Goal: Transaction & Acquisition: Subscribe to service/newsletter

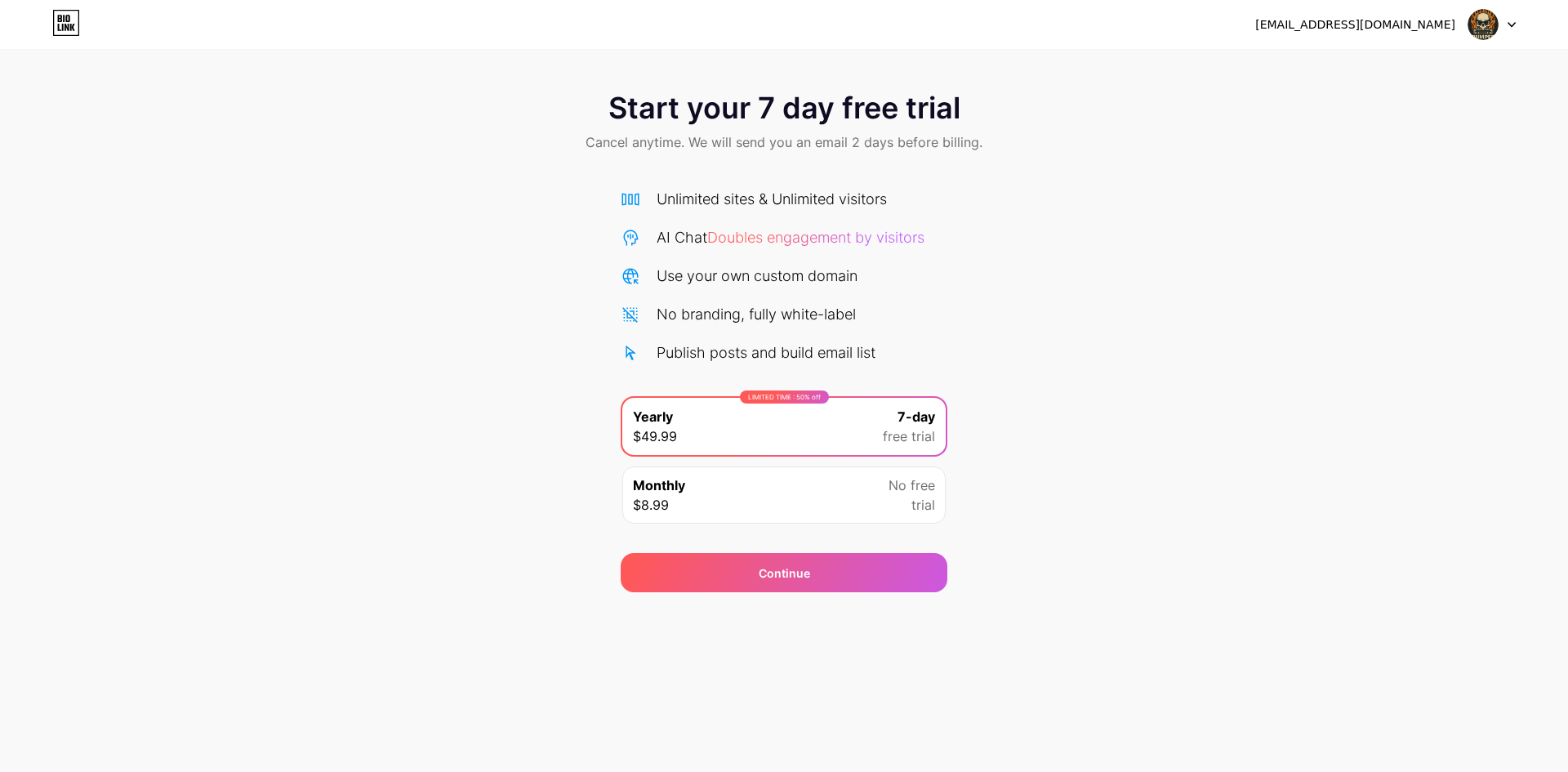
click at [1239, 282] on div "Start your 7 day free trial Cancel anytime. We will send you an email 2 days be…" at bounding box center [784, 334] width 1568 height 517
click at [1358, 19] on div "[EMAIL_ADDRESS][DOMAIN_NAME]" at bounding box center [1355, 25] width 200 height 17
click at [1452, 33] on div "[EMAIL_ADDRESS][DOMAIN_NAME]" at bounding box center [1385, 24] width 260 height 29
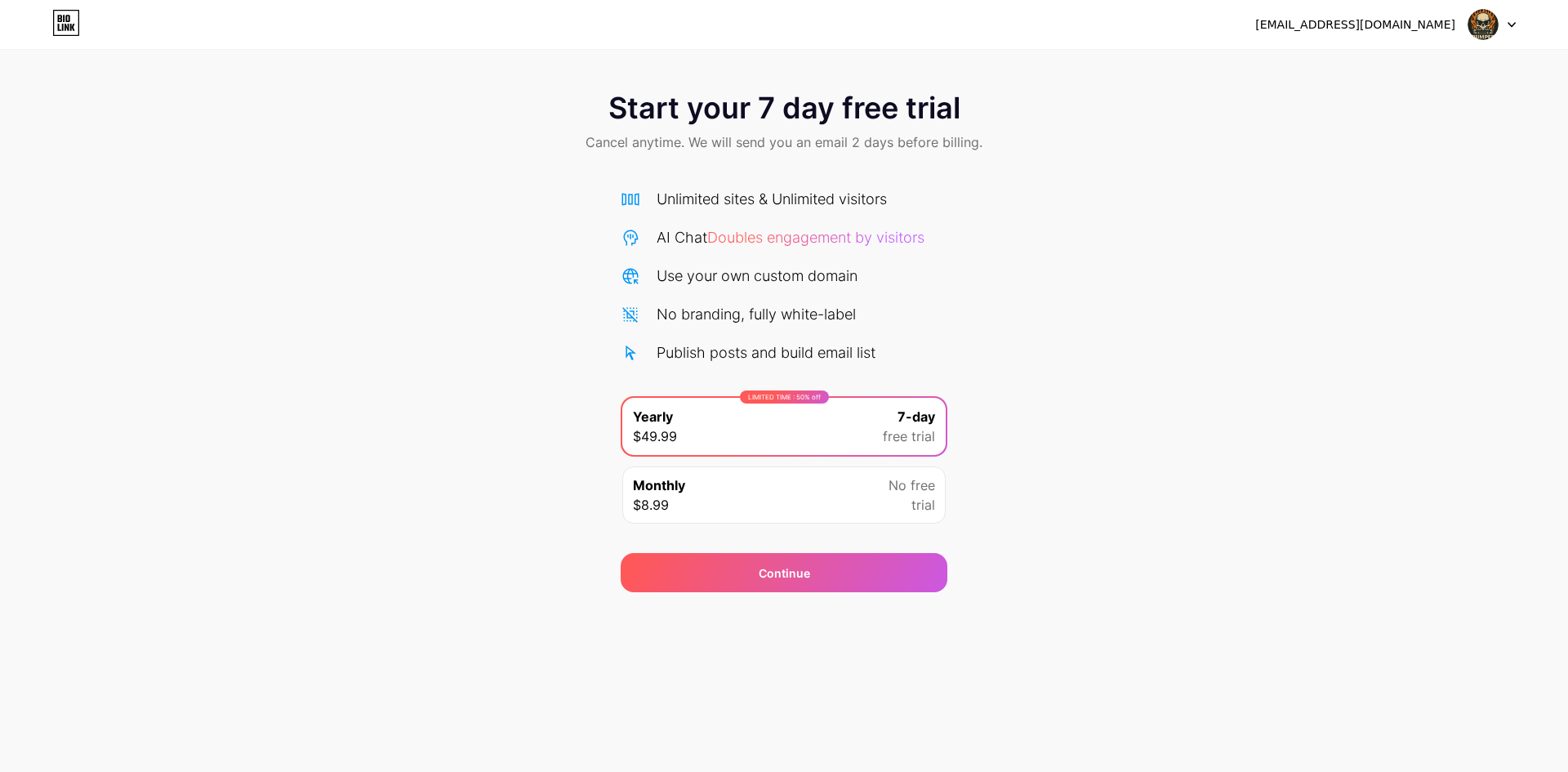
click at [1452, 33] on div "[EMAIL_ADDRESS][DOMAIN_NAME]" at bounding box center [1385, 24] width 260 height 29
click at [1479, 29] on img at bounding box center [1482, 24] width 31 height 31
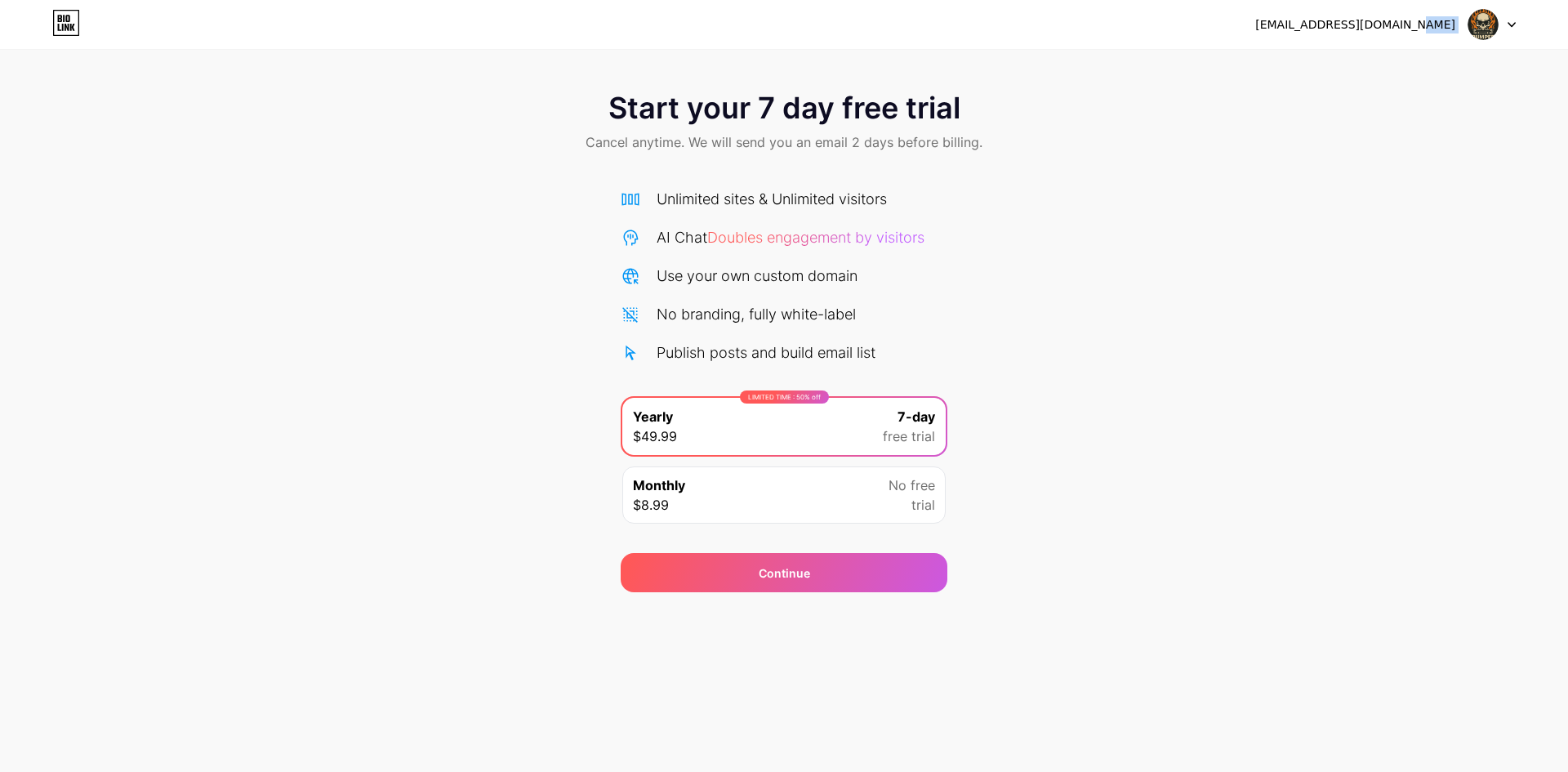
click at [1509, 28] on div at bounding box center [1491, 24] width 47 height 29
click at [1462, 64] on li "Logout" at bounding box center [1414, 67] width 203 height 44
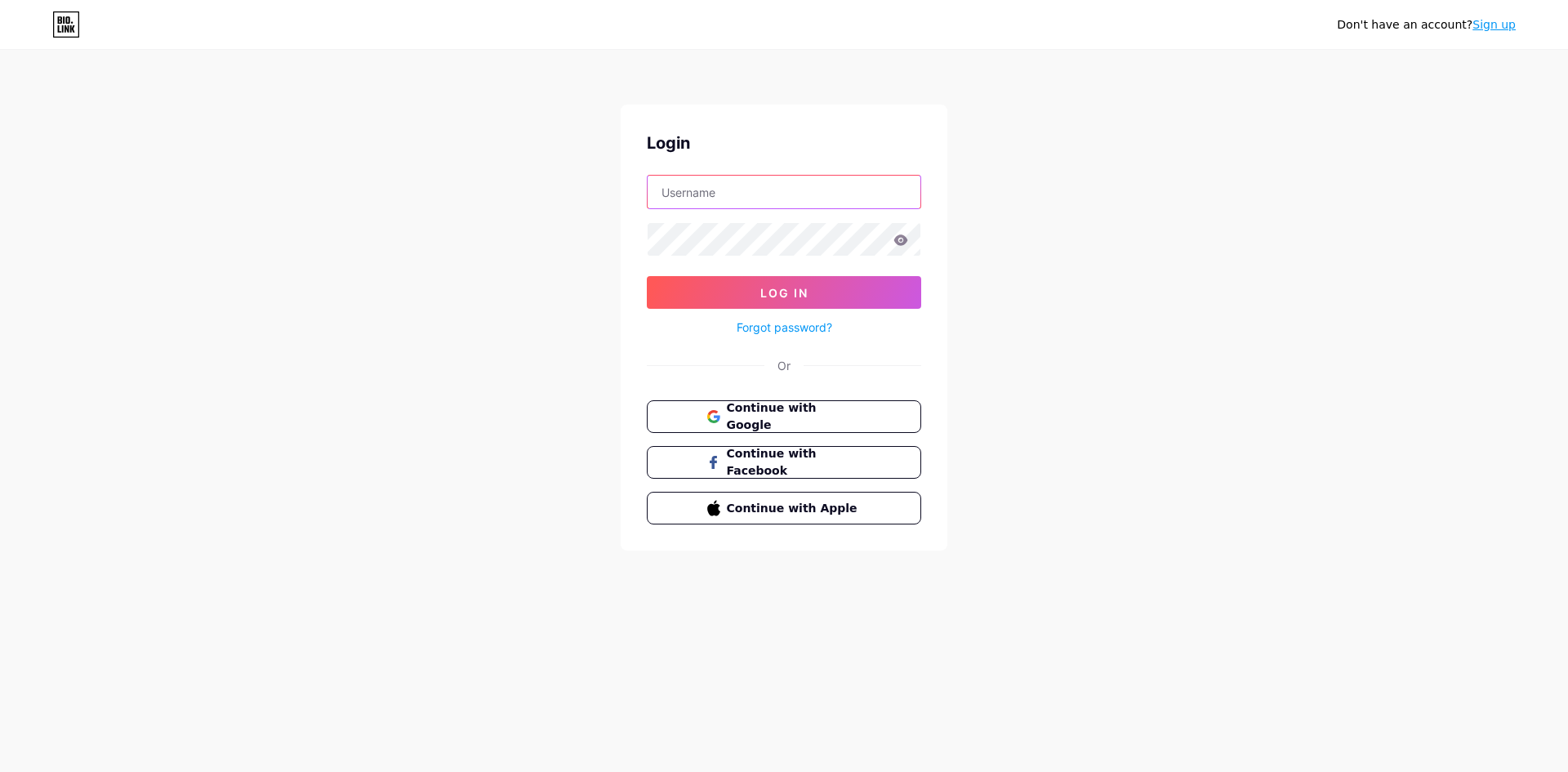
type input "[EMAIL_ADDRESS][DOMAIN_NAME]"
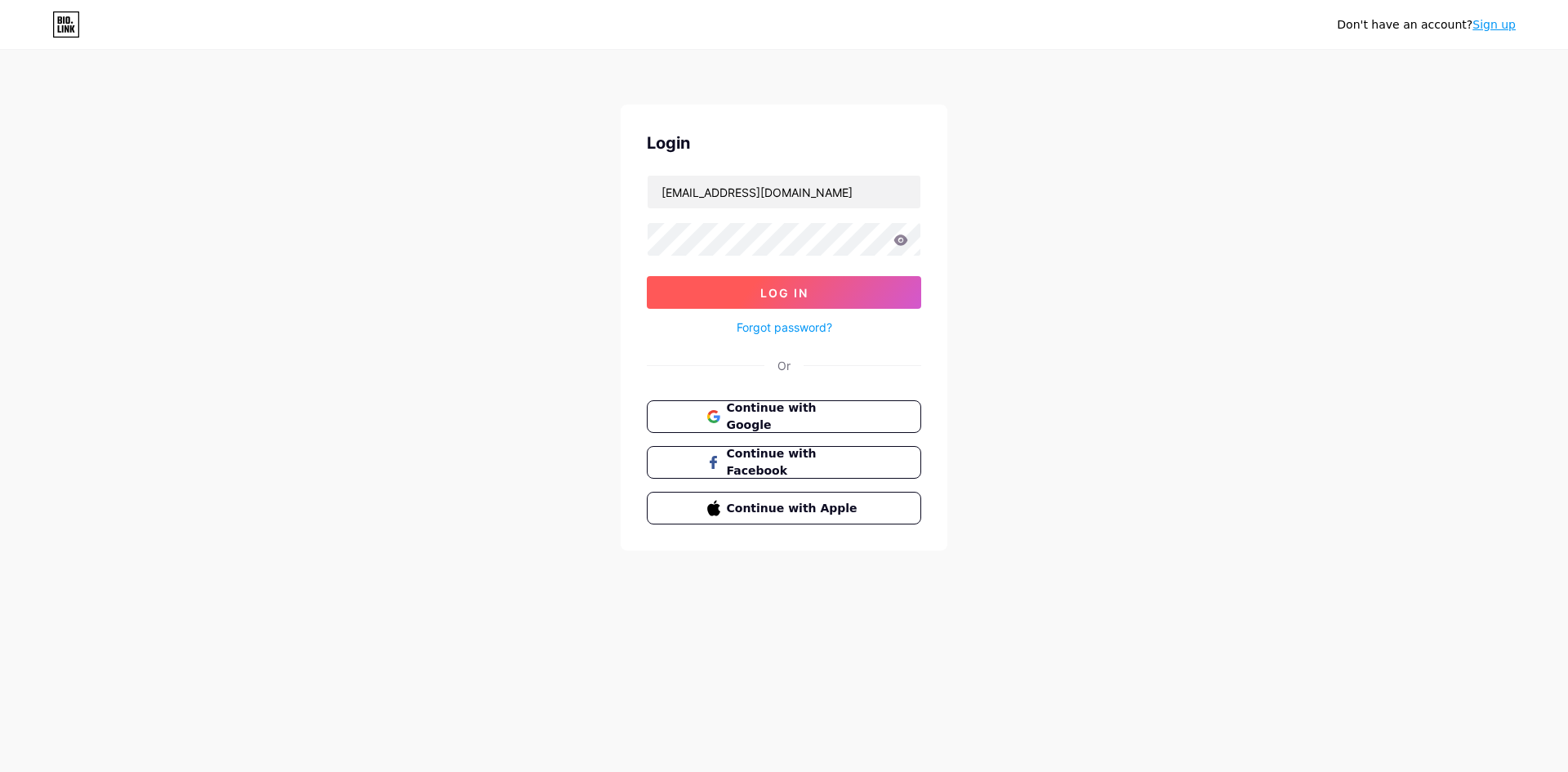
click at [893, 282] on button "Log In" at bounding box center [784, 292] width 275 height 32
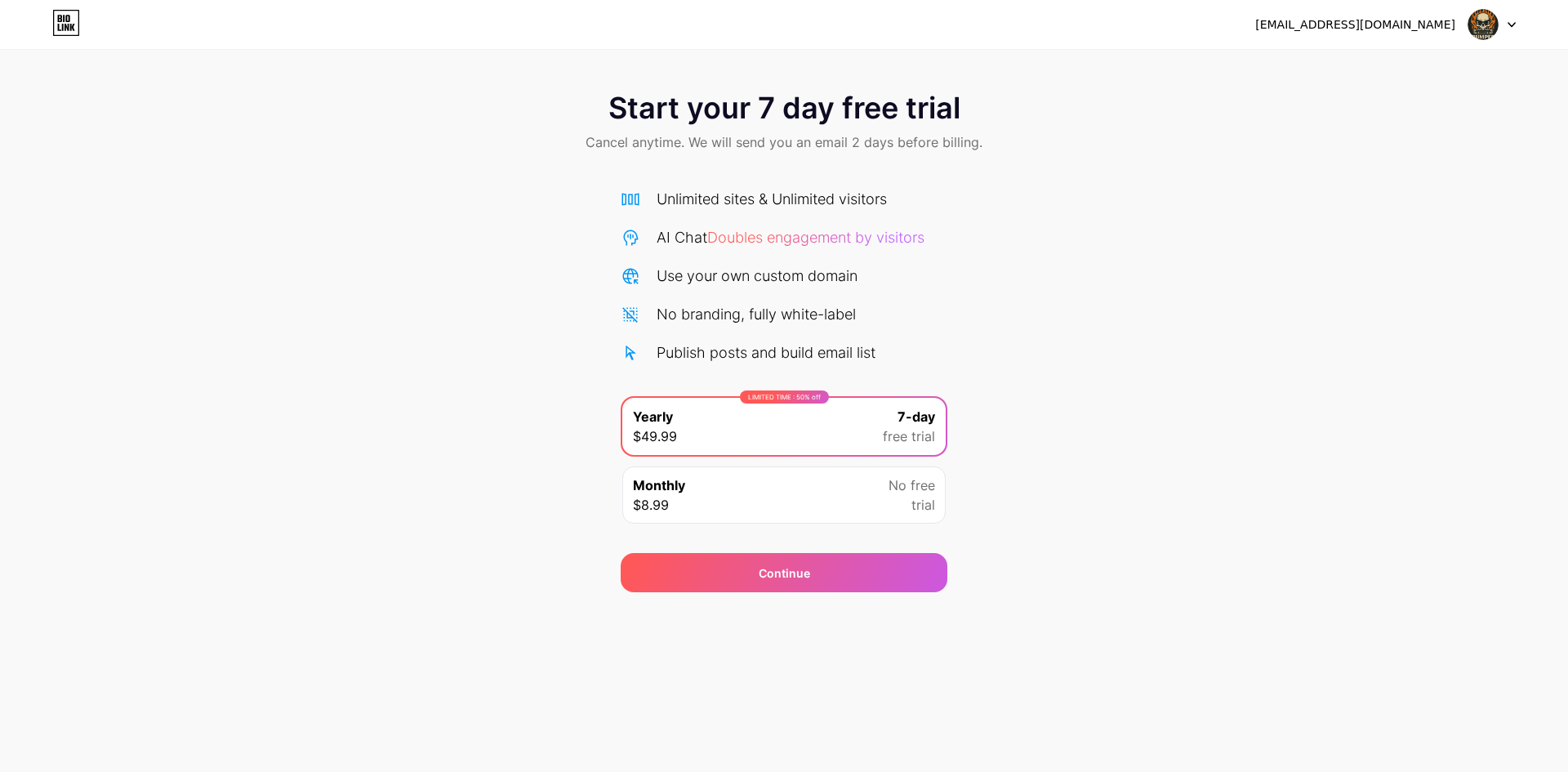
click at [1318, 728] on div "[EMAIL_ADDRESS][DOMAIN_NAME] Logout Link Copied Start your 7 day free trial Can…" at bounding box center [784, 386] width 1568 height 772
click at [1422, 272] on div "Start your 7 day free trial Cancel anytime. We will send you an email 2 days be…" at bounding box center [784, 334] width 1568 height 517
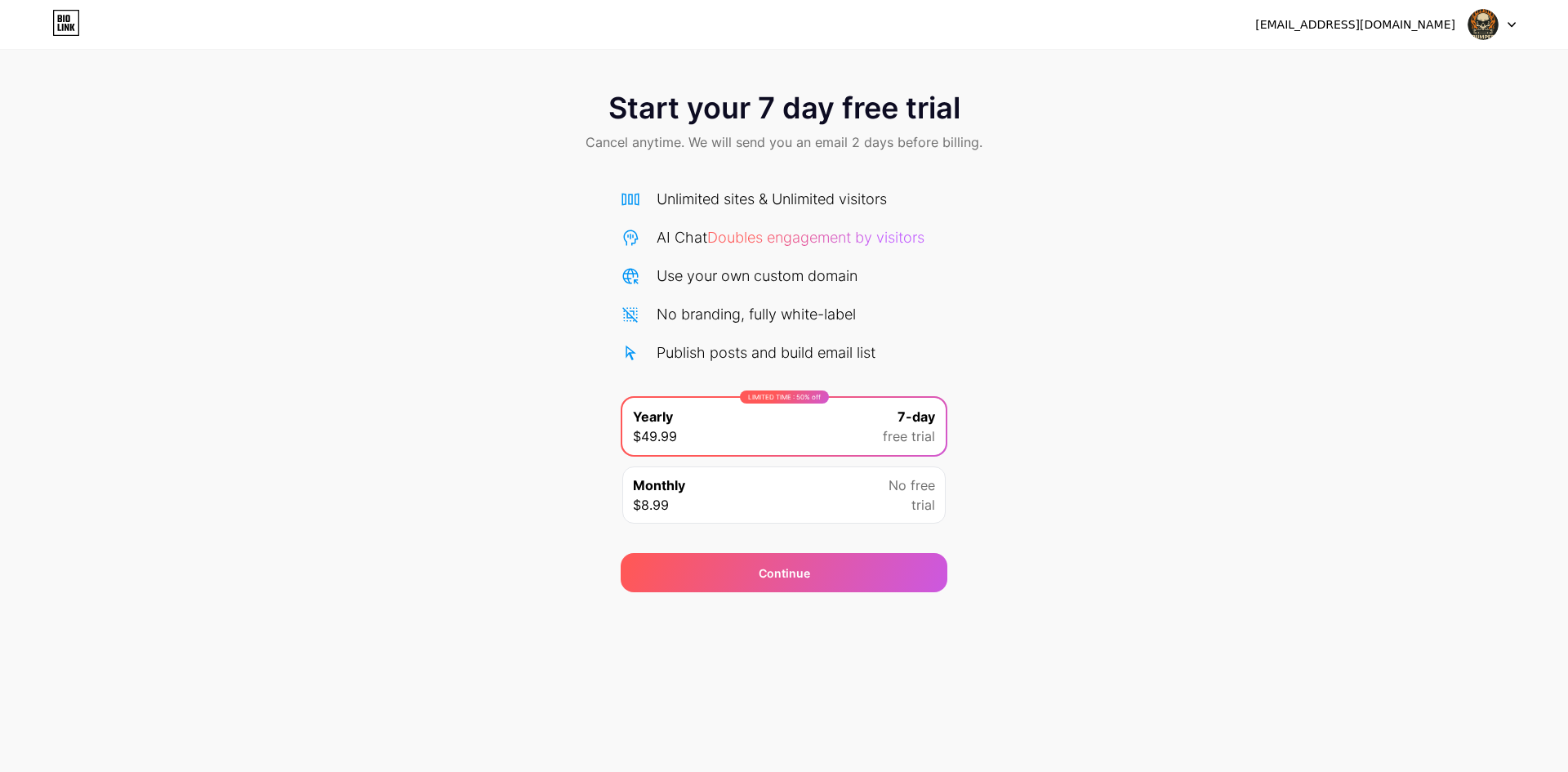
click at [1516, 25] on div "bumperkarmallc@gmail.com Logout" at bounding box center [784, 24] width 1568 height 29
click at [1496, 33] on span at bounding box center [1482, 24] width 31 height 31
click at [1418, 77] on li "Logout" at bounding box center [1414, 67] width 203 height 44
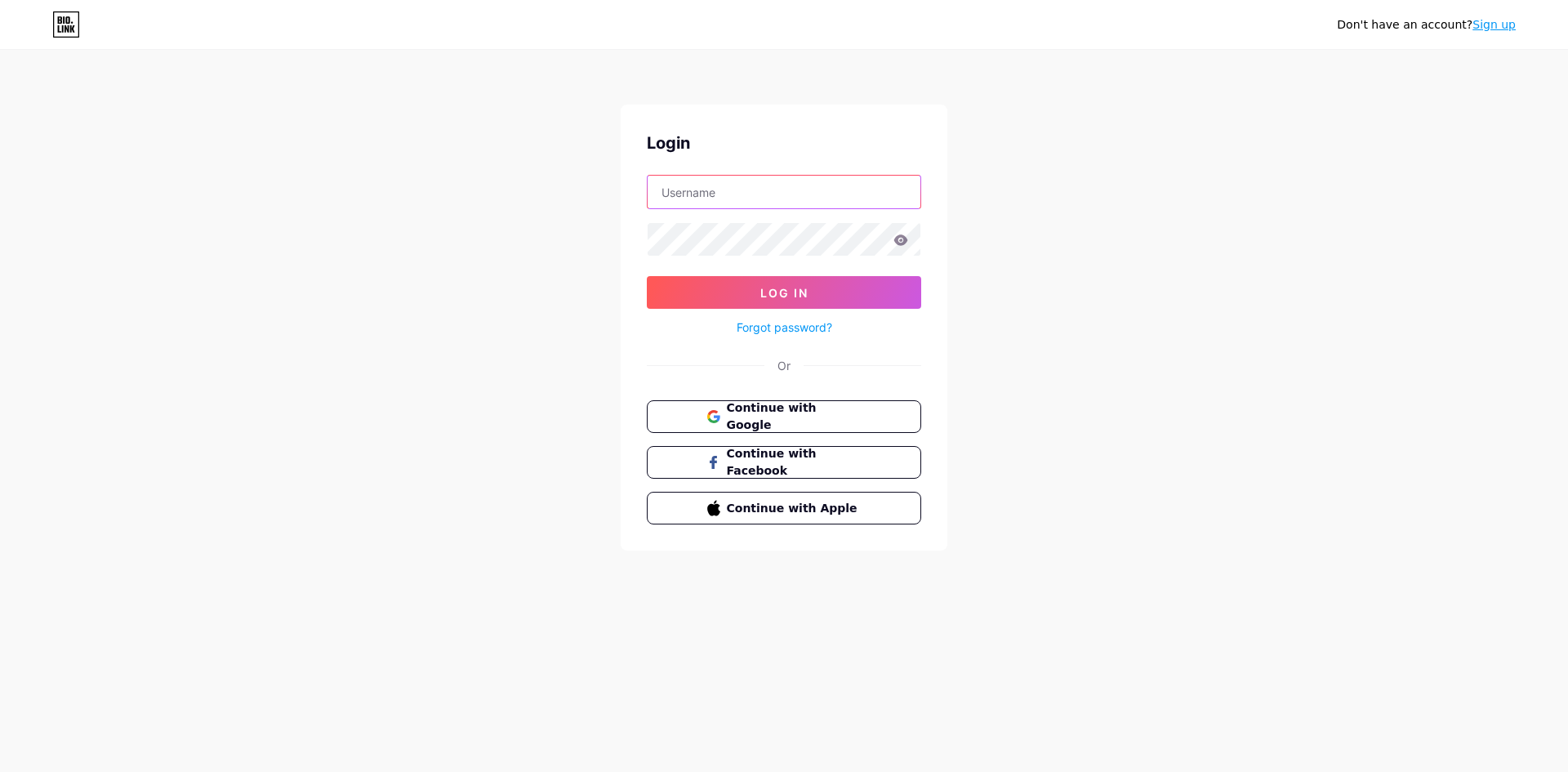
type input "[EMAIL_ADDRESS][DOMAIN_NAME]"
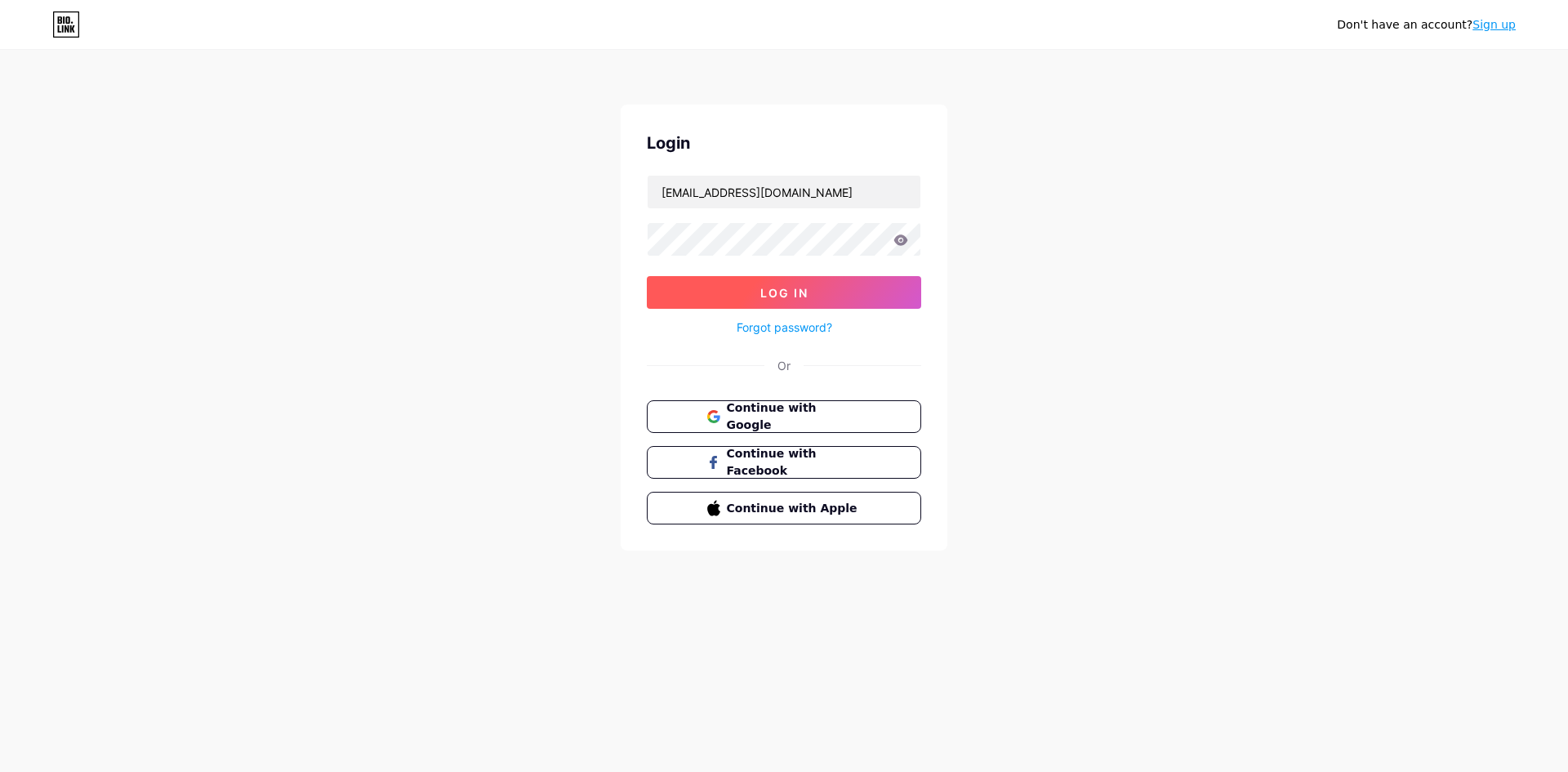
click at [868, 282] on button "Log In" at bounding box center [784, 292] width 275 height 32
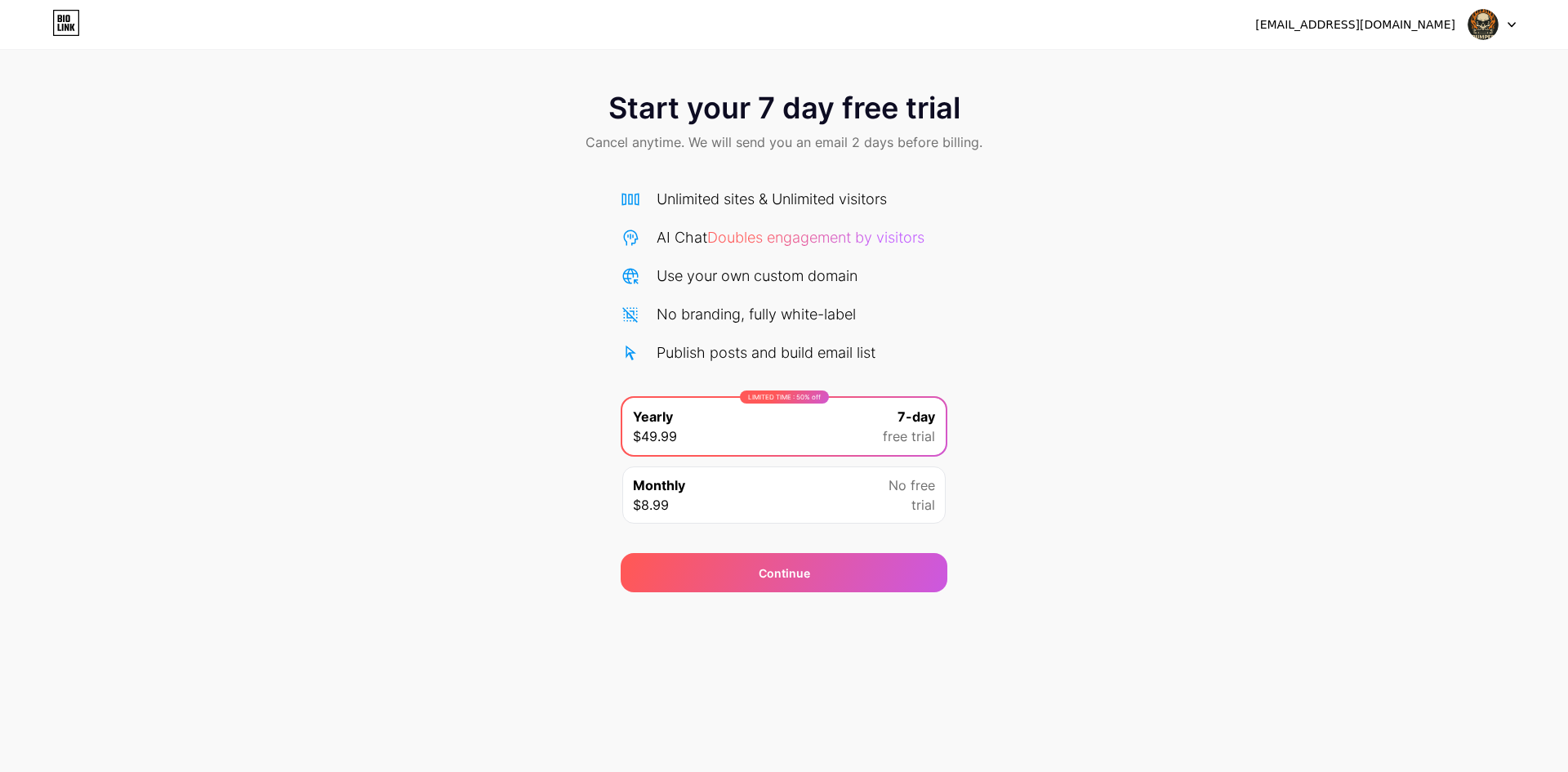
click at [1213, 580] on div "Start your 7 day free trial Cancel anytime. We will send you an email 2 days be…" at bounding box center [784, 334] width 1568 height 517
click at [1555, 388] on div "Start your 7 day free trial Cancel anytime. We will send you an email 2 days be…" at bounding box center [784, 334] width 1568 height 517
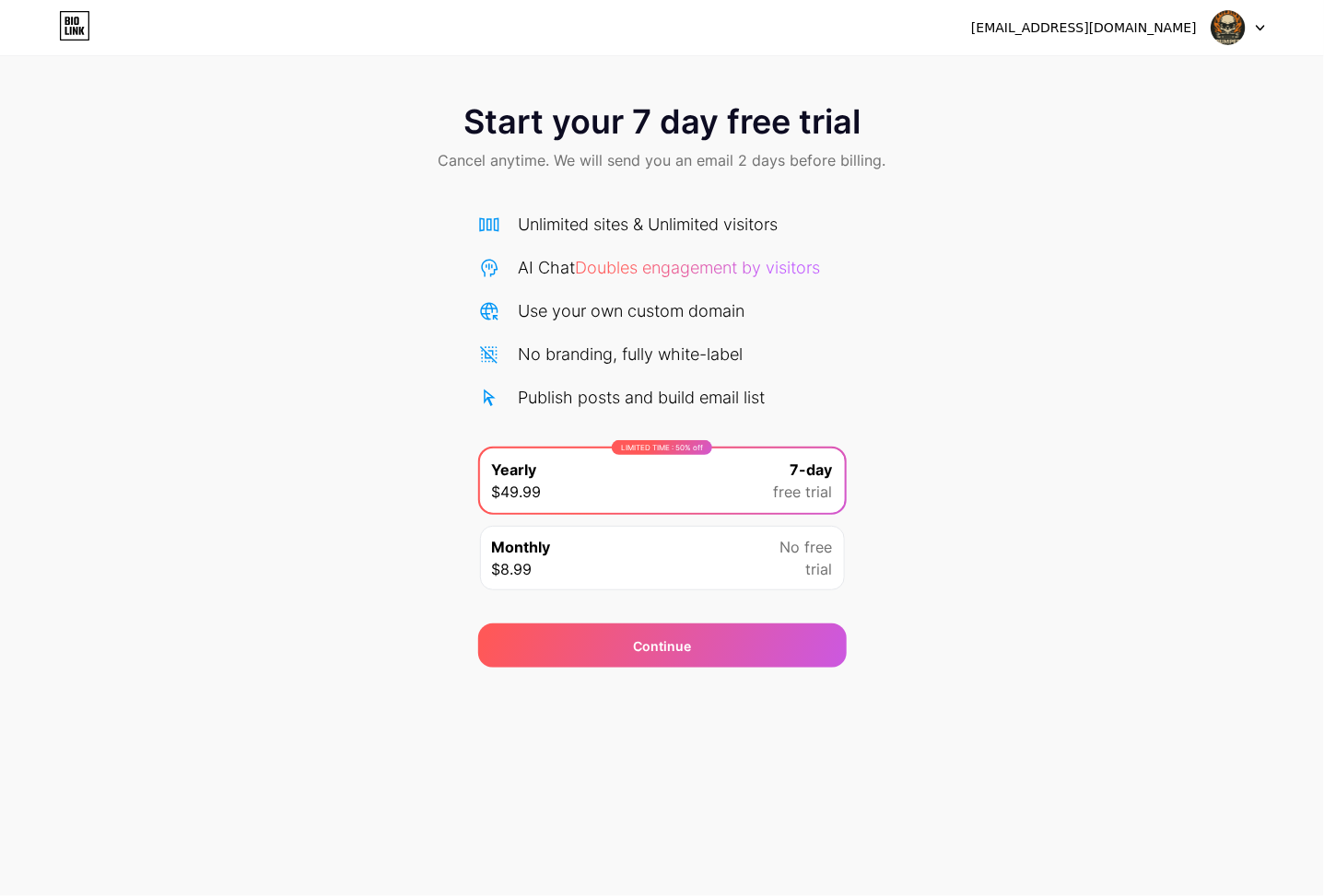
click at [1145, 12] on div "[EMAIL_ADDRESS][DOMAIN_NAME]" at bounding box center [1118, 27] width 294 height 33
click at [948, 349] on div "Start your 7 day free trial Cancel anytime. We will send you an email 2 days be…" at bounding box center [662, 376] width 1324 height 584
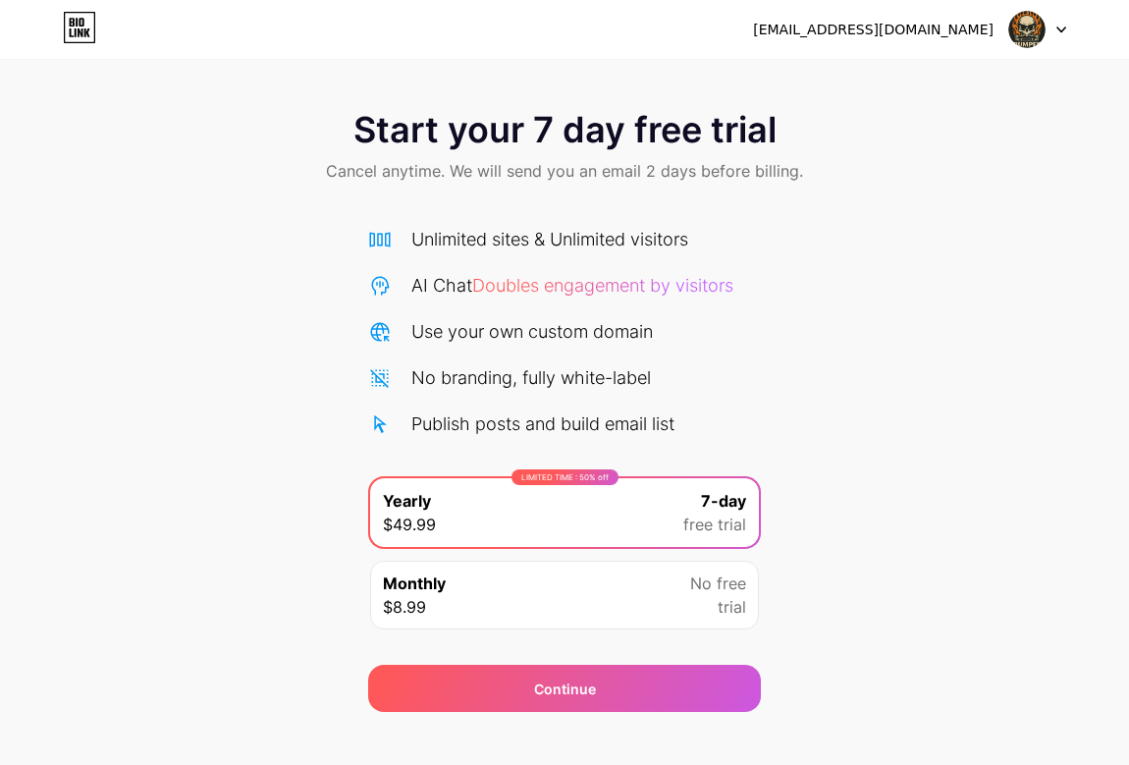
click at [1013, 156] on div "Start your 7 day free trial Cancel anytime. We will send you an email 2 days be…" at bounding box center [564, 148] width 1129 height 116
click at [1023, 27] on img at bounding box center [1026, 29] width 37 height 37
